Goal: Check status: Check status

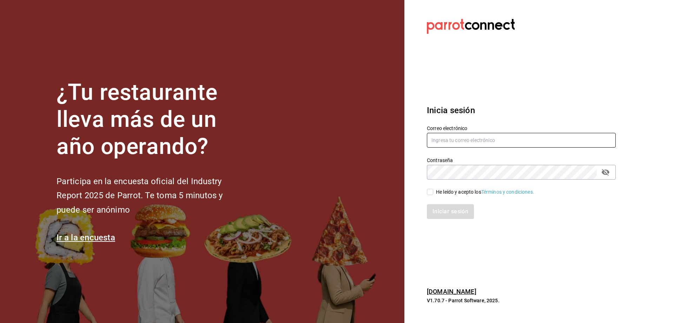
type input "[EMAIL_ADDRESS][DOMAIN_NAME]"
click at [431, 191] on input "He leído y acepto los Términos y condiciones." at bounding box center [430, 192] width 6 height 6
checkbox input "true"
click at [451, 214] on button "Iniciar sesión" at bounding box center [451, 211] width 48 height 15
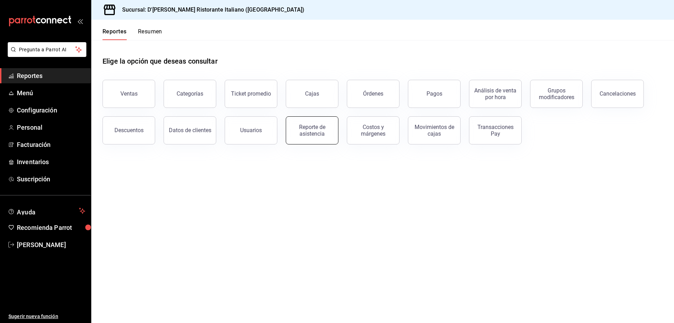
click at [311, 132] on div "Reporte de asistencia" at bounding box center [312, 130] width 44 height 13
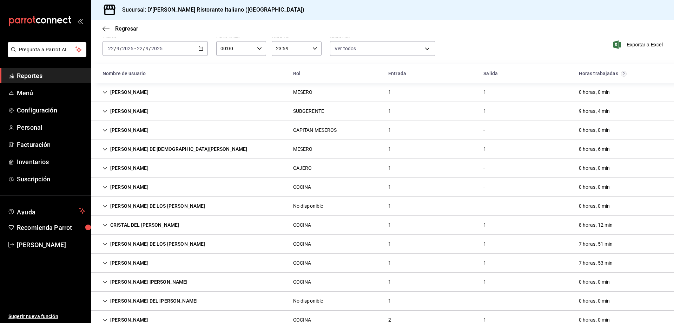
scroll to position [66, 0]
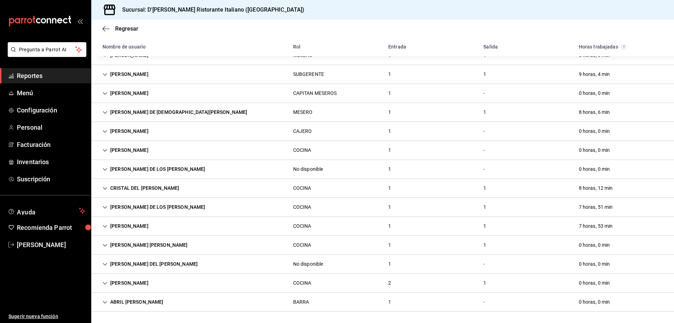
click at [105, 280] on icon "Cell" at bounding box center [105, 282] width 5 height 5
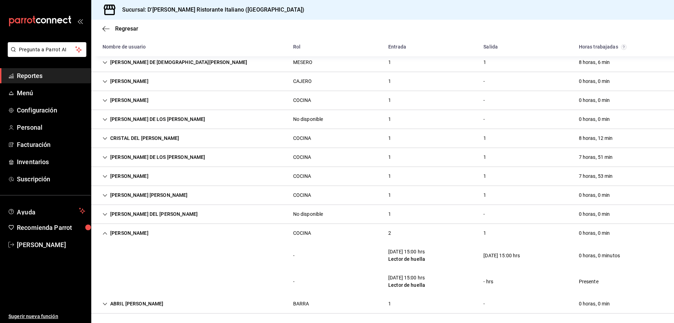
scroll to position [117, 0]
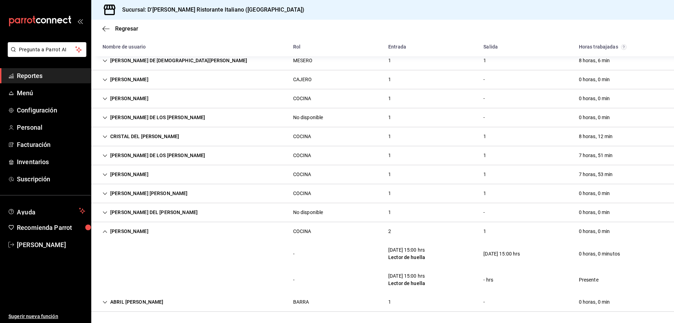
click at [103, 230] on icon "Cell" at bounding box center [105, 231] width 5 height 5
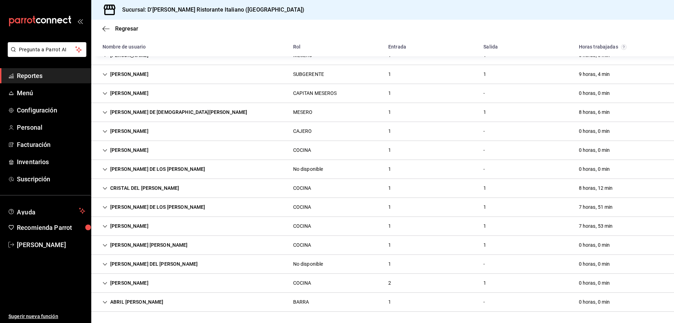
scroll to position [66, 0]
click at [105, 131] on icon "Cell" at bounding box center [105, 131] width 5 height 5
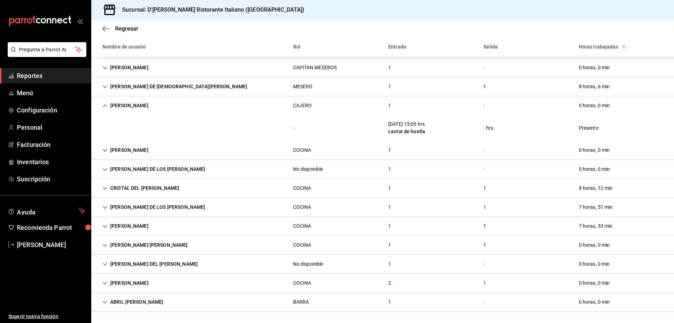
scroll to position [91, 0]
click at [105, 131] on div "- [DATE] 15:05 hrs Lector de huella - hrs Presente" at bounding box center [382, 128] width 583 height 26
click at [105, 106] on icon "Cell" at bounding box center [105, 105] width 5 height 5
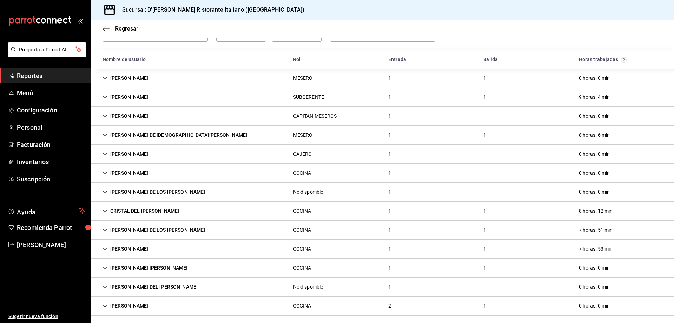
scroll to position [66, 0]
